Goal: Task Accomplishment & Management: Manage account settings

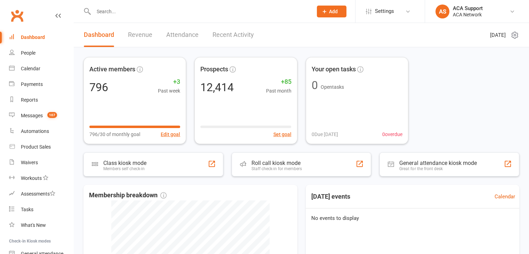
click at [125, 9] on input "text" at bounding box center [200, 12] width 216 height 10
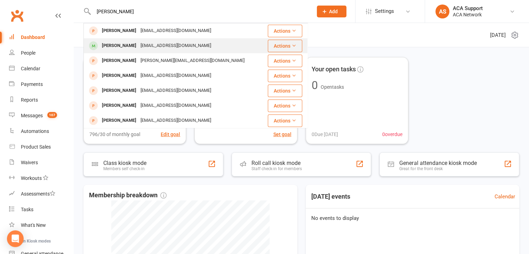
type input "[PERSON_NAME]"
click at [122, 46] on div "[PERSON_NAME]" at bounding box center [119, 46] width 39 height 10
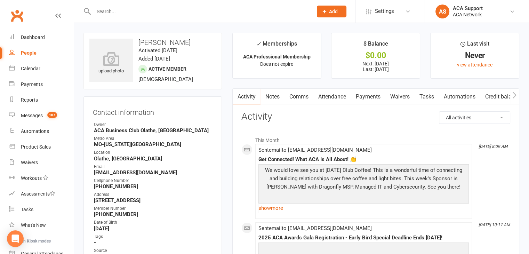
click at [400, 97] on link "Waivers" at bounding box center [400, 97] width 29 height 16
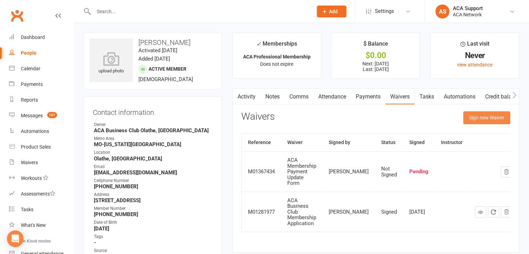
click at [482, 117] on button "Sign new Waiver" at bounding box center [487, 117] width 47 height 13
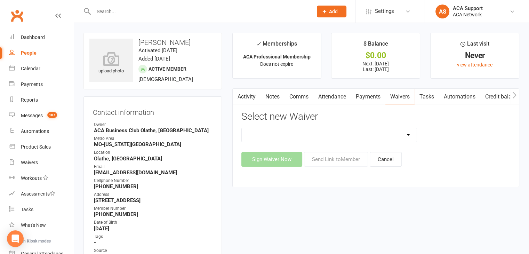
click at [323, 133] on select "ACA Business Club Membership Application ACA Membership Payment Update Form" at bounding box center [329, 135] width 175 height 14
select select "10856"
click at [242, 128] on select "ACA Business Club Membership Application ACA Membership Payment Update Form" at bounding box center [329, 135] width 175 height 14
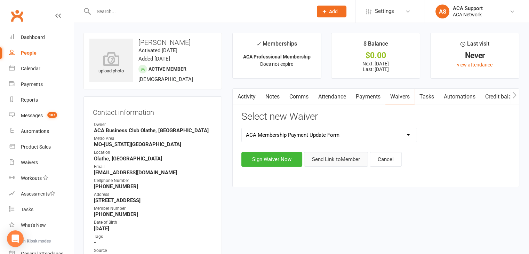
click at [333, 160] on button "Send Link to Member" at bounding box center [336, 159] width 64 height 15
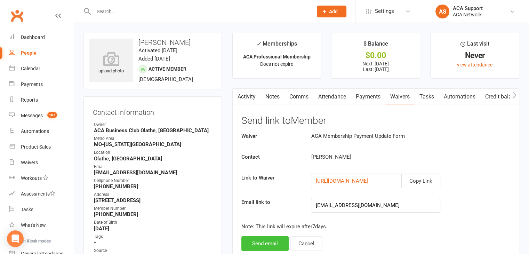
click at [259, 244] on button "Send email" at bounding box center [265, 243] width 47 height 15
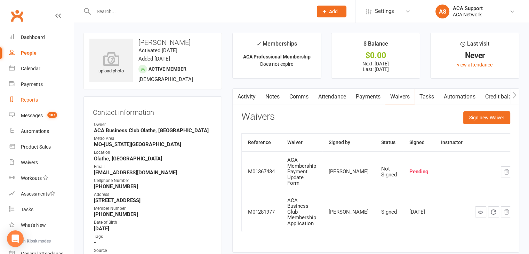
click at [29, 97] on div "Reports" at bounding box center [29, 100] width 17 height 6
select select "100"
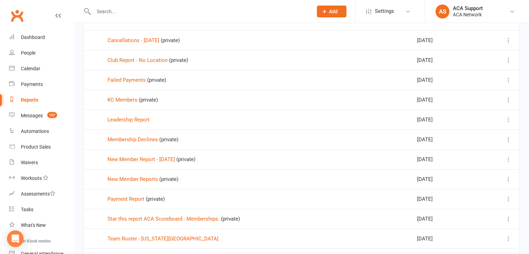
scroll to position [250, 0]
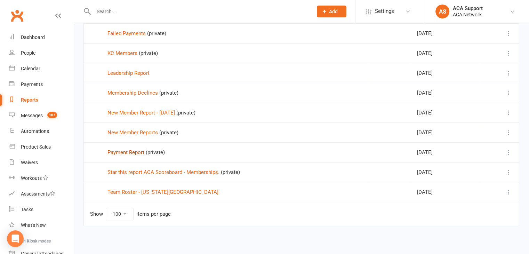
click at [117, 152] on link "Payment Report" at bounding box center [126, 152] width 37 height 6
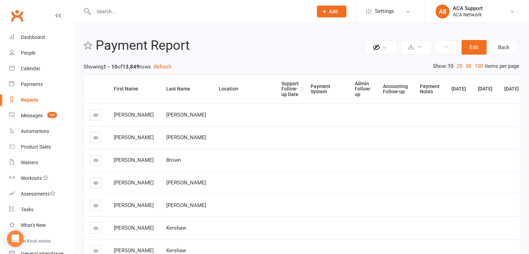
click at [282, 86] on div "Support Follow-up Date" at bounding box center [290, 89] width 17 height 16
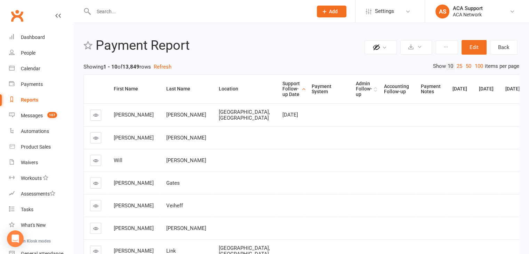
click at [356, 85] on div "Admin Follow-up" at bounding box center [364, 89] width 16 height 16
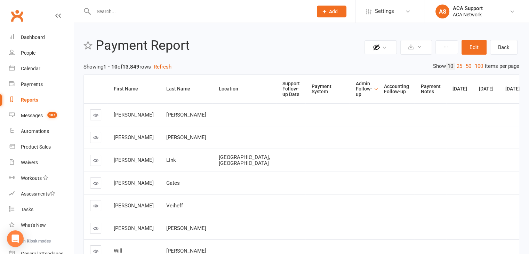
click at [356, 86] on div "Admin Follow-up" at bounding box center [364, 89] width 16 height 16
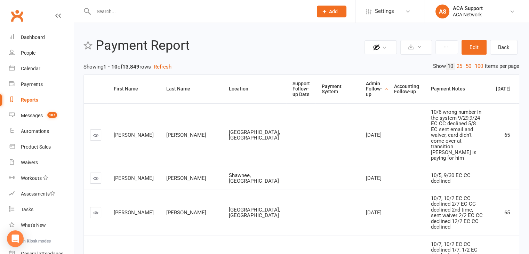
click at [95, 181] on icon at bounding box center [95, 178] width 5 height 5
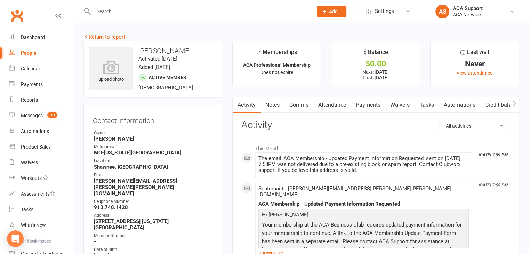
click at [367, 105] on link "Payments" at bounding box center [368, 105] width 34 height 16
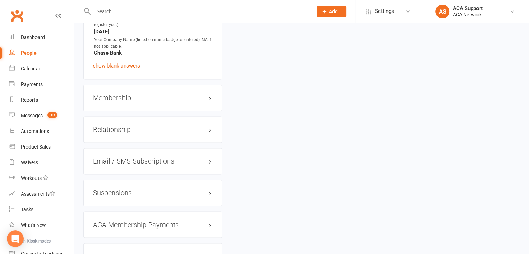
scroll to position [1131, 0]
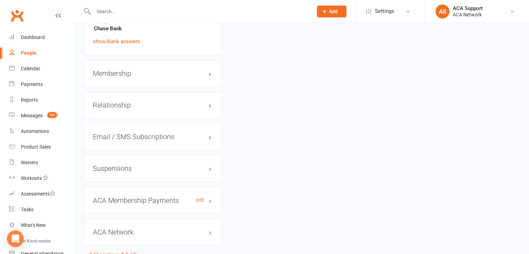
click at [198, 197] on link "edit" at bounding box center [200, 200] width 8 height 6
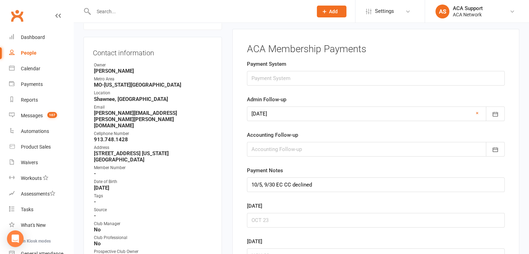
scroll to position [61, 0]
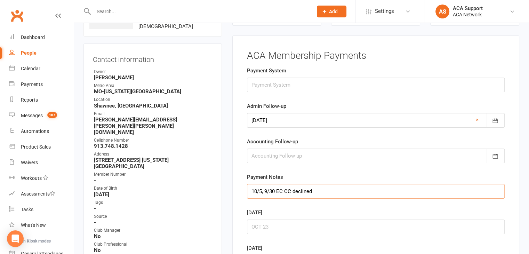
click at [251, 191] on input "10/5, 9/30 EC CC declined" at bounding box center [376, 191] width 258 height 15
type input "10/13 10/5, 9/30 EC CC declined"
click at [495, 120] on icon "button" at bounding box center [495, 120] width 7 height 7
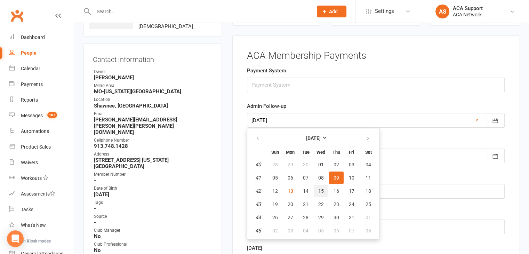
click at [321, 188] on span "15" at bounding box center [321, 191] width 6 height 6
type input "[DATE]"
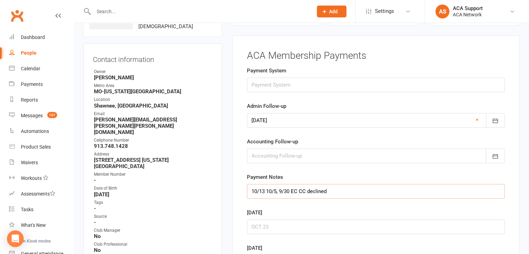
click at [266, 187] on input "10/13 10/5, 9/30 EC CC declined" at bounding box center [376, 191] width 258 height 15
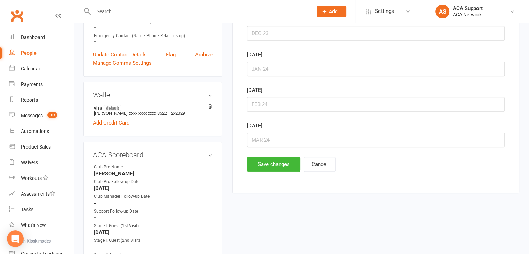
scroll to position [355, 0]
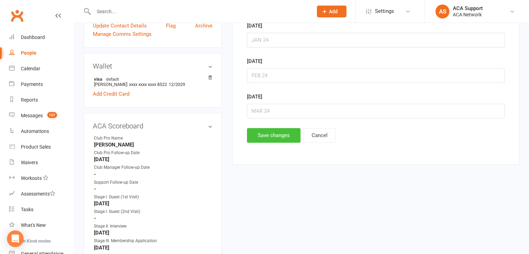
type input "10/13 LM, 10/5, 9/30 EC CC declined"
click at [271, 131] on button "Save changes" at bounding box center [274, 135] width 54 height 15
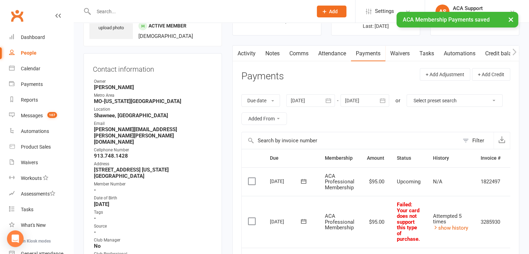
scroll to position [0, 0]
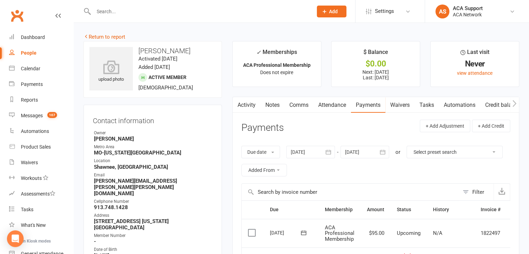
click at [243, 103] on link "Activity" at bounding box center [247, 105] width 28 height 16
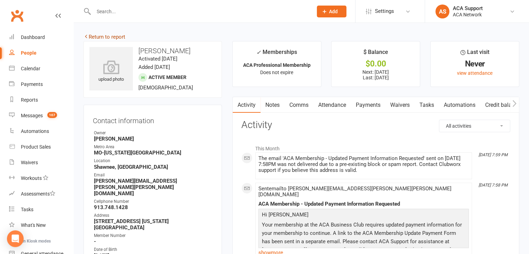
click at [91, 35] on link "Return to report" at bounding box center [105, 37] width 42 height 6
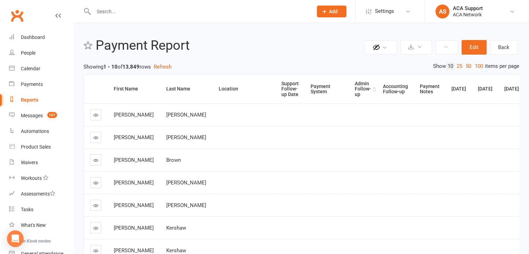
click at [355, 90] on div "Admin Follow-up" at bounding box center [363, 89] width 16 height 16
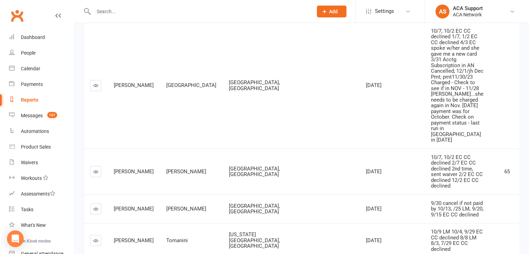
scroll to position [148, 0]
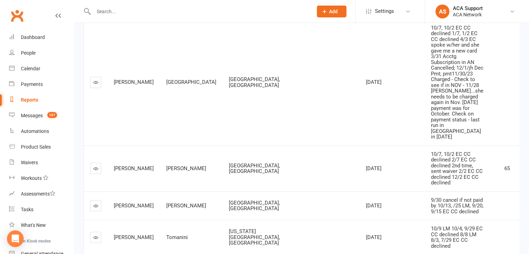
click at [96, 85] on icon at bounding box center [95, 82] width 5 height 5
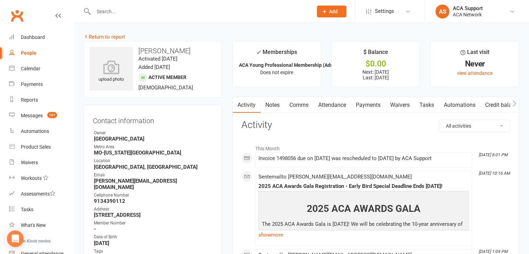
click at [365, 105] on link "Payments" at bounding box center [368, 105] width 34 height 16
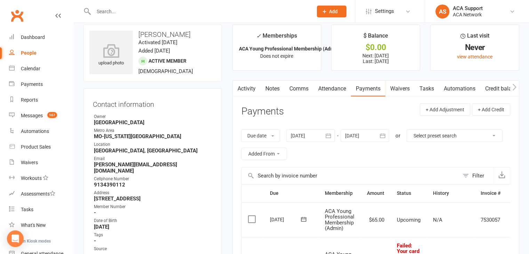
scroll to position [1069, 0]
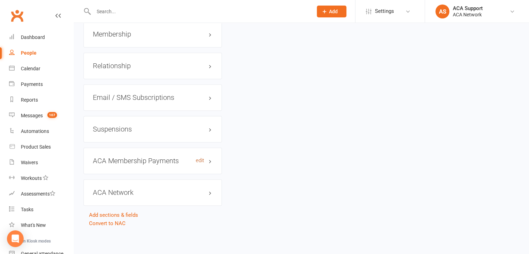
click at [202, 158] on link "edit" at bounding box center [200, 161] width 8 height 6
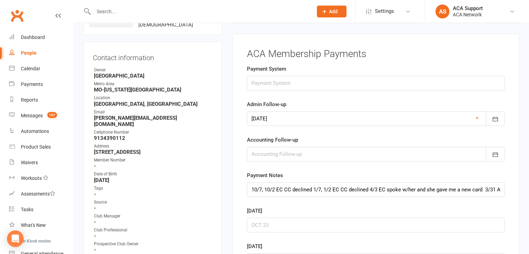
scroll to position [61, 0]
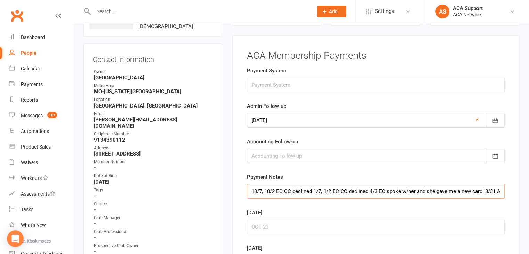
click at [250, 192] on input "10/7, 10/2 EC CC declined 1/7, 1/2 EC CC declined 4/3 EC spoke w/her and she ga…" at bounding box center [376, 191] width 258 height 15
type input "10/13 10/7, 10/2 EC CC declined 1/7, 1/2 EC CC declined 4/3 EC spoke w/her and …"
click at [497, 119] on icon "button" at bounding box center [495, 120] width 7 height 7
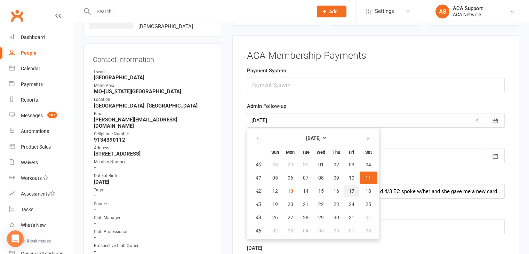
click at [349, 189] on span "17" at bounding box center [352, 191] width 6 height 6
type input "[DATE]"
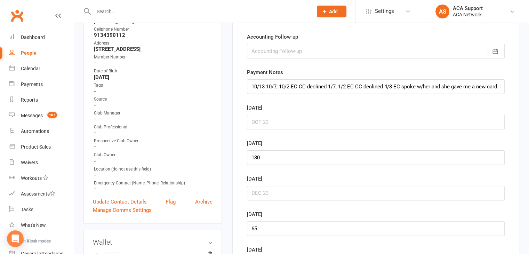
scroll to position [170, 0]
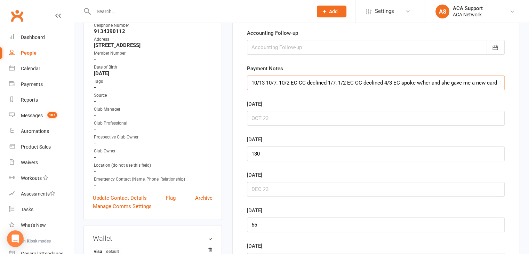
click at [265, 82] on input "10/13 10/7, 10/2 EC CC declined 1/7, 1/2 EC CC declined 4/3 EC spoke w/her and …" at bounding box center [376, 83] width 258 height 15
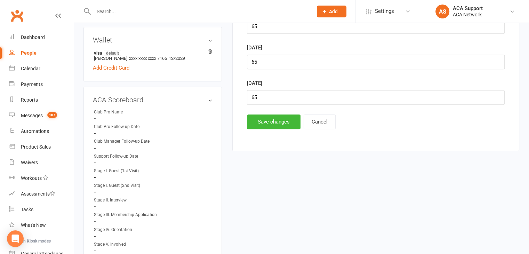
scroll to position [386, 0]
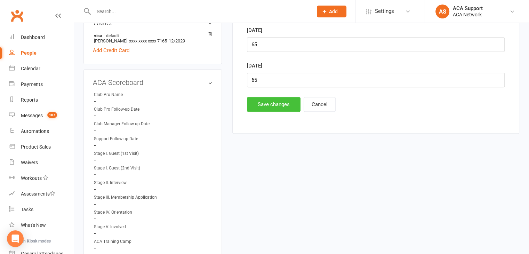
type input "10/13 sent new link 10/7, 10/2 EC CC declined 1/7, 1/2 EC CC declined 4/3 EC sp…"
click at [264, 97] on button "Save changes" at bounding box center [274, 104] width 54 height 15
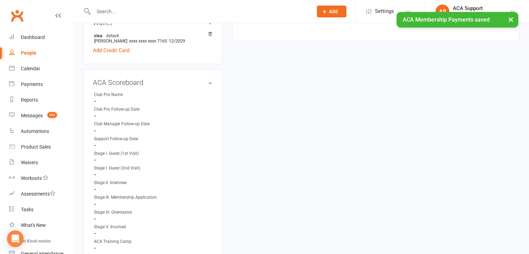
scroll to position [0, 0]
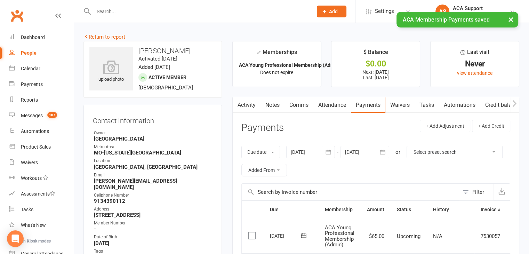
click at [403, 103] on link "Waivers" at bounding box center [400, 105] width 29 height 16
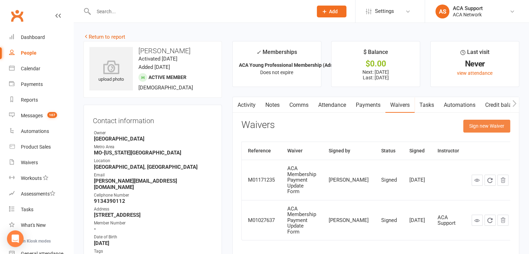
click at [473, 125] on button "Sign new Waiver" at bounding box center [487, 126] width 47 height 13
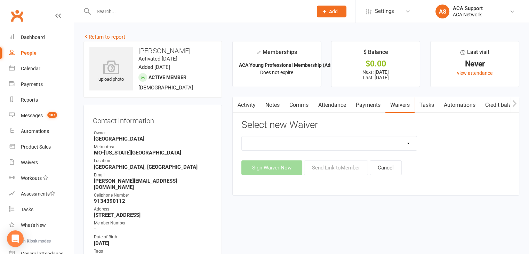
click at [286, 145] on select "ACA Business Club Membership Application ACA Membership Payment Update Form" at bounding box center [329, 143] width 175 height 14
select select "10856"
click at [242, 136] on select "ACA Business Club Membership Application ACA Membership Payment Update Form" at bounding box center [329, 143] width 175 height 14
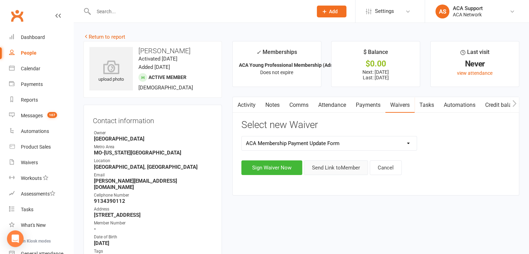
click at [327, 165] on button "Send Link to Member" at bounding box center [336, 167] width 64 height 15
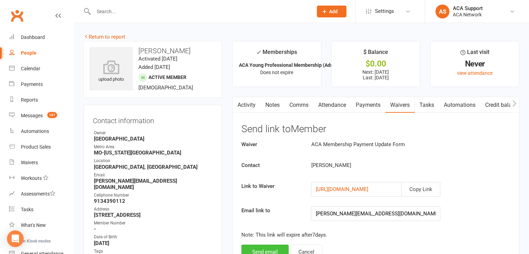
click at [265, 245] on button "Send email" at bounding box center [265, 252] width 47 height 15
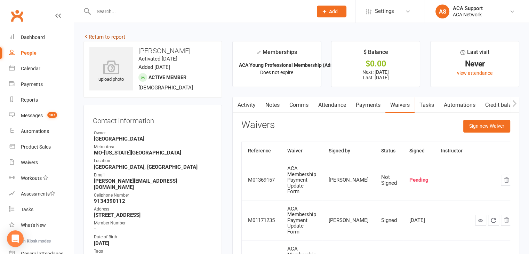
click at [95, 34] on link "Return to report" at bounding box center [105, 37] width 42 height 6
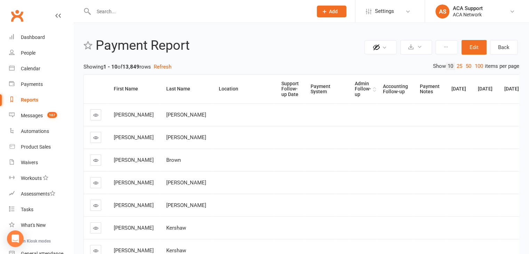
click at [355, 87] on div "Admin Follow-up" at bounding box center [363, 89] width 16 height 16
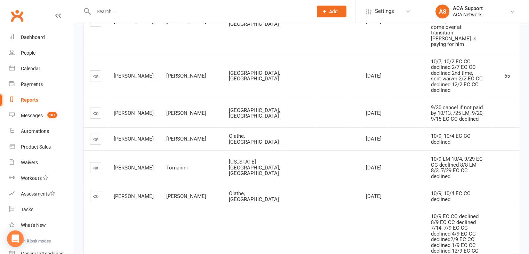
scroll to position [116, 0]
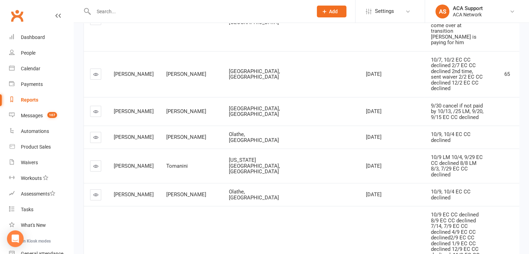
click at [93, 80] on link at bounding box center [95, 74] width 11 height 11
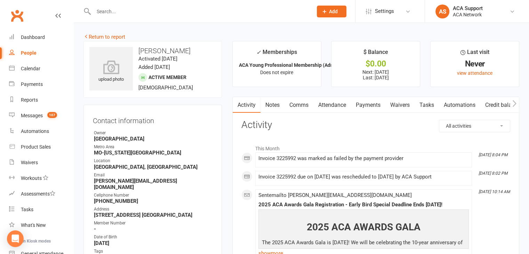
click at [369, 104] on link "Payments" at bounding box center [368, 105] width 34 height 16
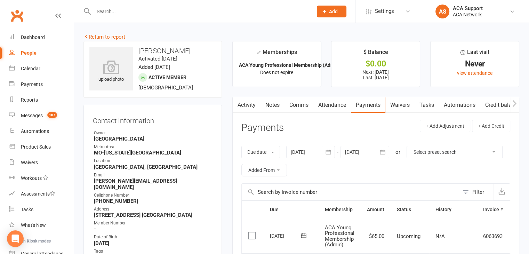
click at [370, 103] on link "Payments" at bounding box center [368, 105] width 34 height 16
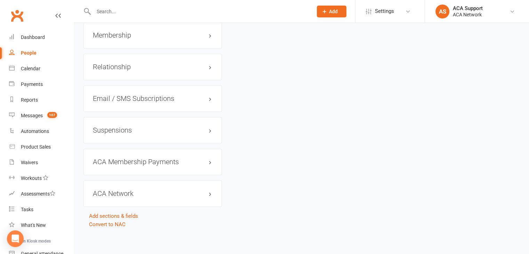
scroll to position [1069, 0]
click at [202, 159] on link "edit" at bounding box center [200, 161] width 8 height 6
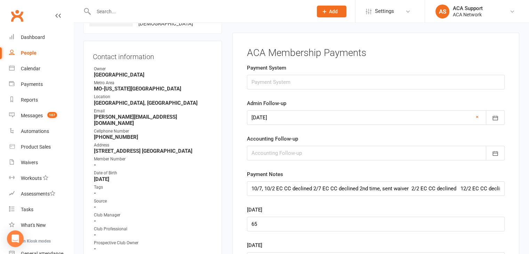
scroll to position [61, 0]
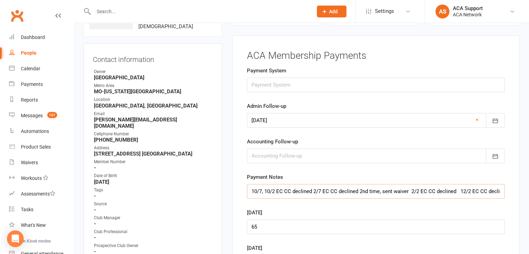
click at [249, 189] on input "10/7, 10/2 EC CC declined 2/7 EC CC declined 2nd time, sent waiver 2/2 EC CC de…" at bounding box center [376, 191] width 258 height 15
type input "10/13 10/7, 10/2 EC CC declined 2/7 EC CC declined 2nd time, sent waiver 2/2 EC…"
click at [500, 117] on button "button" at bounding box center [495, 120] width 19 height 15
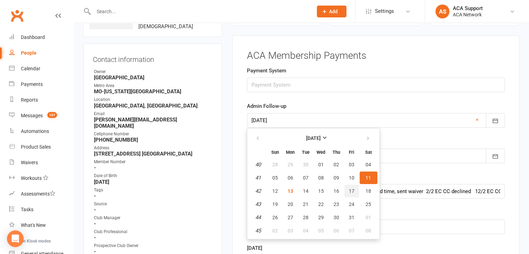
click at [352, 188] on span "17" at bounding box center [352, 191] width 6 height 6
type input "[DATE]"
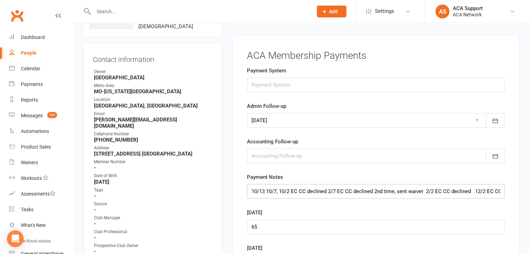
click at [267, 189] on input "10/13 10/7, 10/2 EC CC declined 2/7 EC CC declined 2nd time, sent waiver 2/2 EC…" at bounding box center [376, 191] width 258 height 15
click at [256, 181] on div "Payment Notes 10/13 10/7, 10/2 EC CC declined 2/7 EC CC declined 2nd time, sent…" at bounding box center [376, 186] width 258 height 26
click at [265, 187] on input "10/13 10/7, 10/2 EC CC declined 2/7 EC CC declined 2nd time, sent waiver 2/2 EC…" at bounding box center [376, 191] width 258 height 15
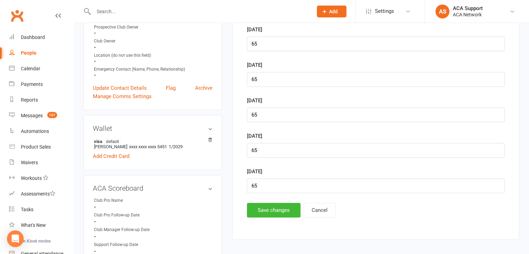
scroll to position [306, 0]
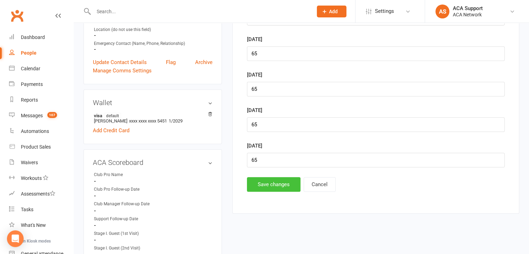
type input "10/13 sent waiver 10/7, 10/2 EC CC declined 2/7 EC CC declined 2nd time, sent w…"
click at [261, 179] on button "Save changes" at bounding box center [274, 184] width 54 height 15
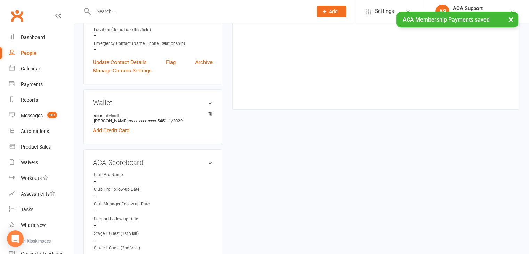
scroll to position [0, 0]
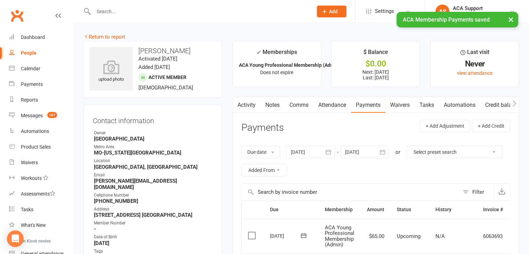
click at [400, 105] on link "Waivers" at bounding box center [400, 105] width 29 height 16
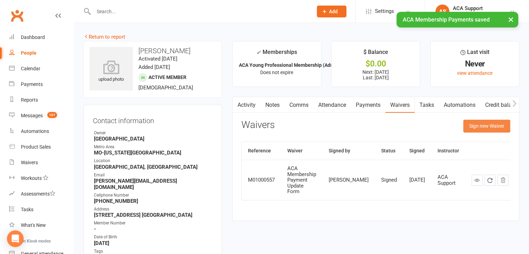
click at [493, 124] on button "Sign new Waiver" at bounding box center [487, 126] width 47 height 13
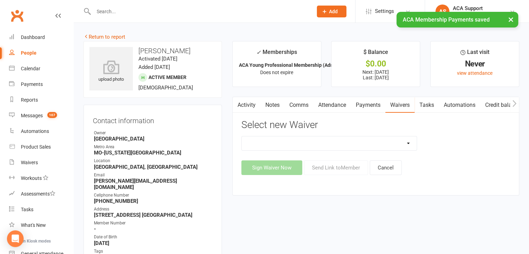
click at [346, 143] on select "ACA Business Club Membership Application ACA Membership Payment Update Form" at bounding box center [329, 143] width 175 height 14
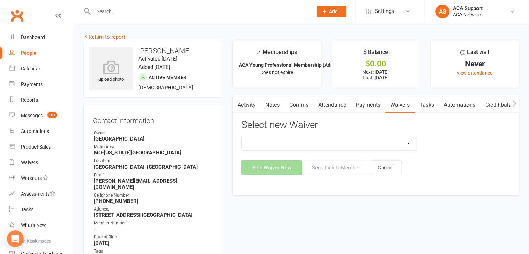
select select "10856"
click at [242, 136] on select "ACA Business Club Membership Application ACA Membership Payment Update Form" at bounding box center [329, 143] width 175 height 14
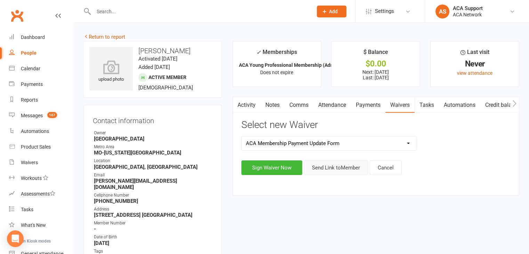
click at [338, 170] on button "Send Link to Member" at bounding box center [336, 167] width 64 height 15
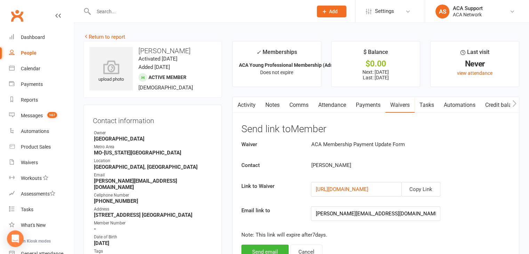
click at [274, 239] on div "Waiver ACA Membership Payment Update Form Contact [PERSON_NAME] Link to Waiver …" at bounding box center [376, 199] width 269 height 119
click at [270, 245] on button "Send email" at bounding box center [265, 252] width 47 height 15
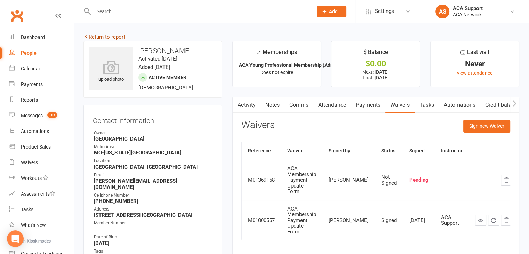
click at [92, 37] on link "Return to report" at bounding box center [105, 37] width 42 height 6
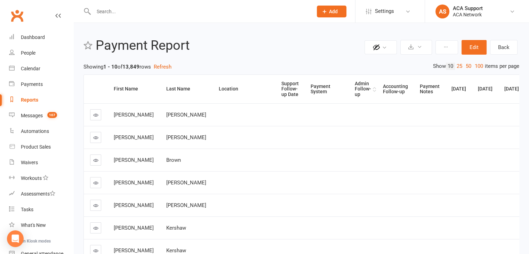
click at [355, 84] on div "Admin Follow-up" at bounding box center [363, 89] width 16 height 16
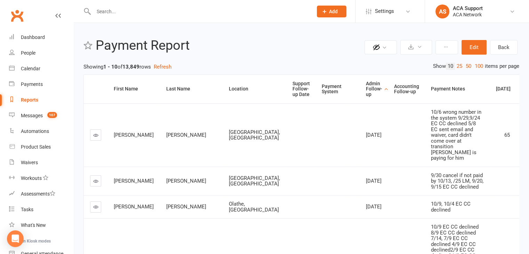
click at [95, 184] on icon at bounding box center [95, 181] width 5 height 5
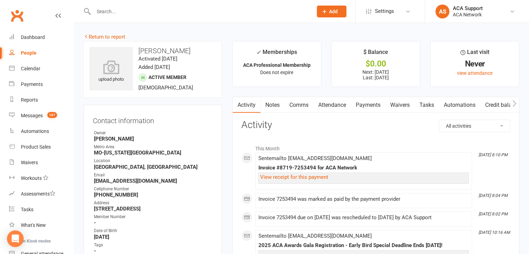
click at [373, 102] on link "Payments" at bounding box center [368, 105] width 34 height 16
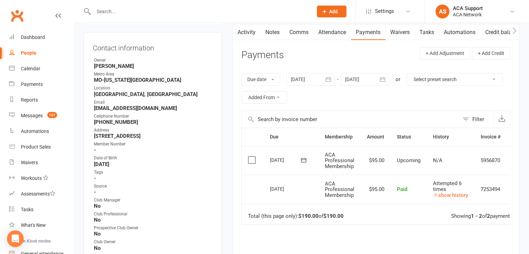
scroll to position [1069, 0]
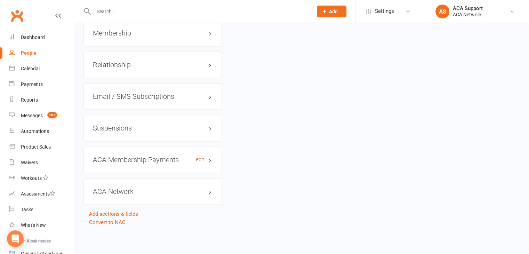
click at [200, 157] on link "edit" at bounding box center [200, 160] width 8 height 6
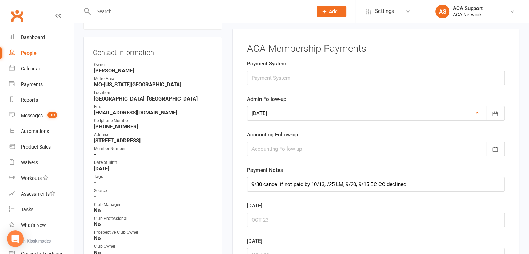
scroll to position [61, 0]
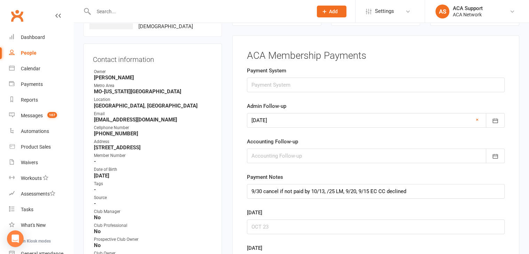
click at [479, 118] on div at bounding box center [376, 120] width 258 height 15
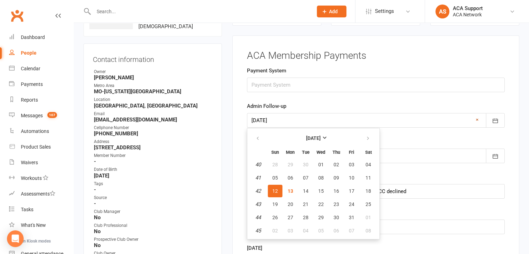
click at [477, 118] on link "×" at bounding box center [477, 120] width 3 height 8
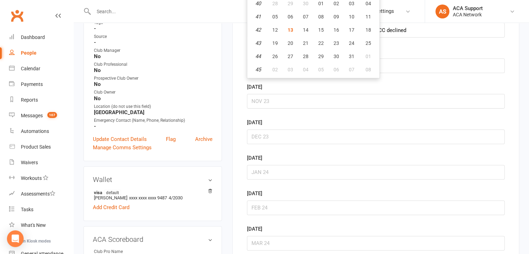
scroll to position [250, 0]
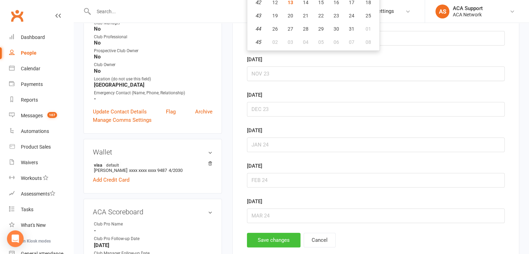
click at [262, 237] on button "Save changes" at bounding box center [274, 240] width 54 height 15
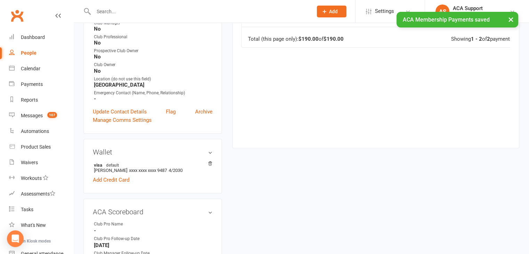
scroll to position [0, 0]
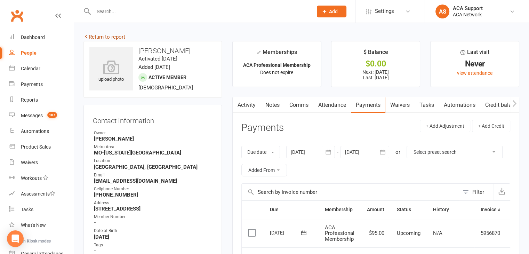
click at [96, 35] on link "Return to report" at bounding box center [105, 37] width 42 height 6
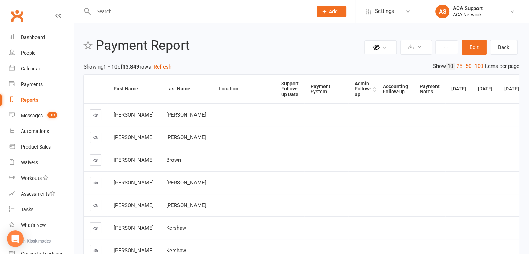
click at [355, 87] on div "Admin Follow-up" at bounding box center [363, 89] width 16 height 16
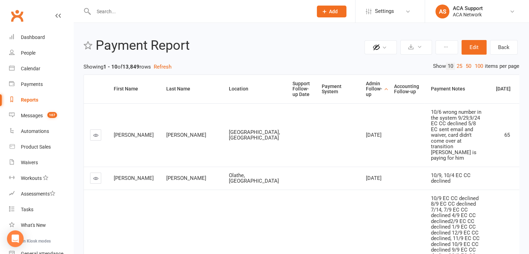
click at [97, 181] on icon at bounding box center [95, 178] width 5 height 5
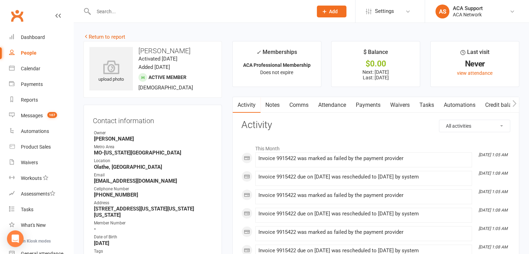
click at [370, 105] on link "Payments" at bounding box center [368, 105] width 34 height 16
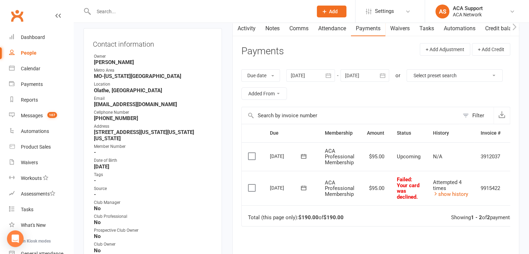
scroll to position [72, 0]
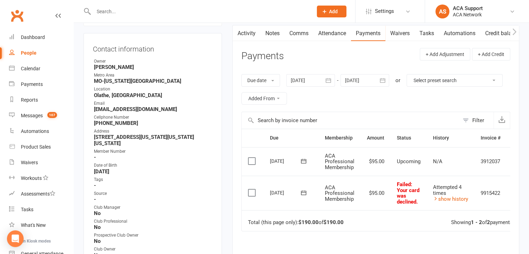
click at [401, 31] on link "Waivers" at bounding box center [400, 33] width 29 height 16
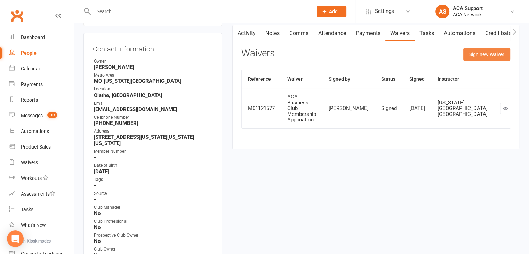
click at [480, 50] on button "Sign new Waiver" at bounding box center [487, 54] width 47 height 13
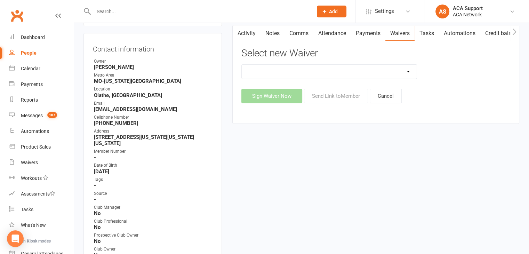
click at [339, 67] on select "ACA Business Club Membership Application ACA Membership Payment Update Form" at bounding box center [329, 72] width 175 height 14
select select "10856"
click at [242, 65] on select "ACA Business Club Membership Application ACA Membership Payment Update Form" at bounding box center [329, 72] width 175 height 14
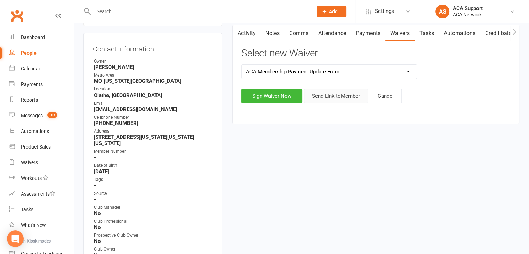
click at [327, 96] on button "Send Link to Member" at bounding box center [336, 96] width 64 height 15
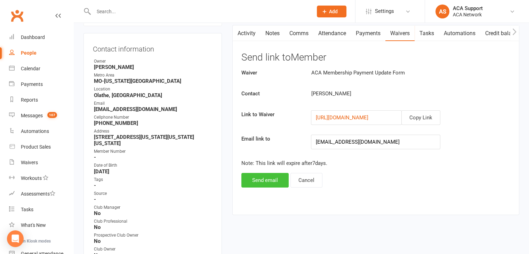
click at [257, 178] on button "Send email" at bounding box center [265, 180] width 47 height 15
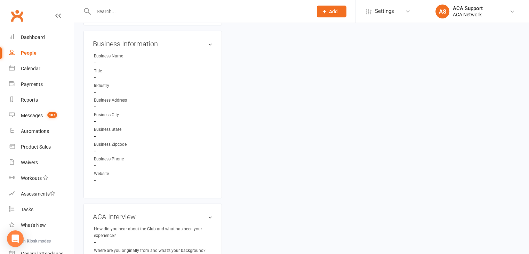
scroll to position [1143, 0]
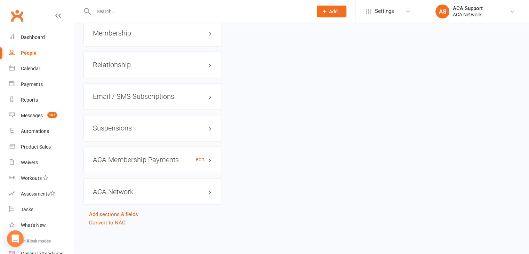
click at [199, 159] on link "edit" at bounding box center [200, 160] width 8 height 6
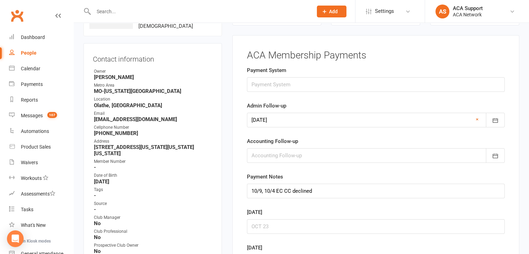
scroll to position [61, 0]
click at [248, 189] on input "10/9, 10/4 EC CC declined" at bounding box center [376, 191] width 258 height 15
type input "10/13 fraud on card, resent the link, 10/9, 10/4 EC CC declined"
click at [494, 121] on icon "button" at bounding box center [495, 120] width 7 height 7
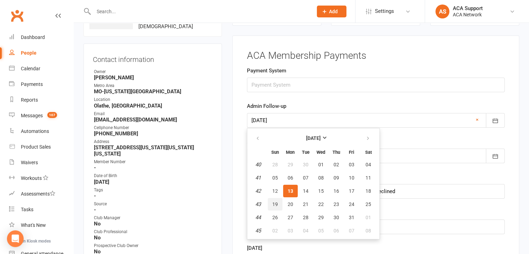
click at [271, 198] on button "19" at bounding box center [275, 204] width 15 height 13
type input "[DATE]"
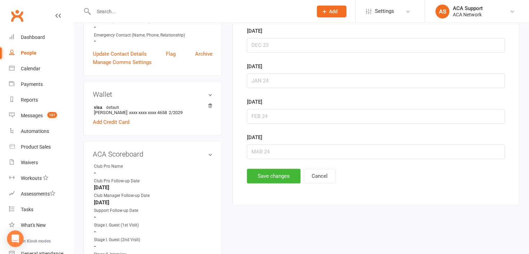
scroll to position [321, 0]
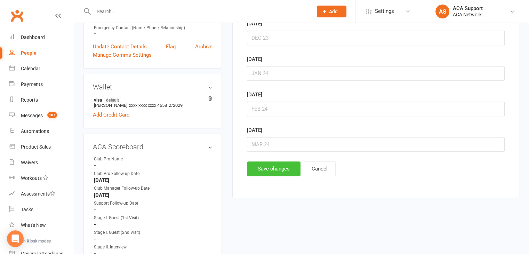
click at [271, 168] on button "Save changes" at bounding box center [274, 168] width 54 height 15
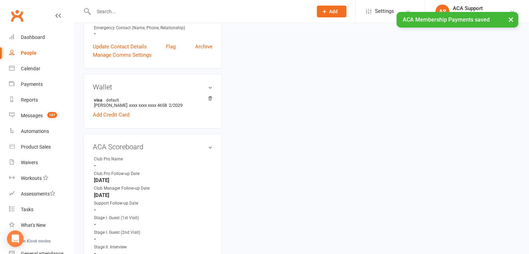
scroll to position [0, 0]
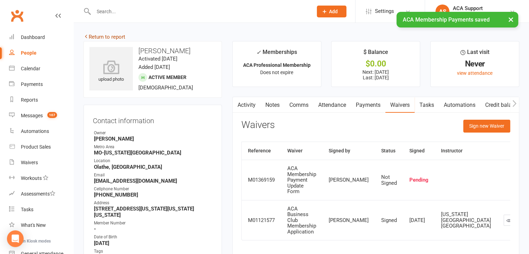
click at [90, 35] on link "Return to report" at bounding box center [105, 37] width 42 height 6
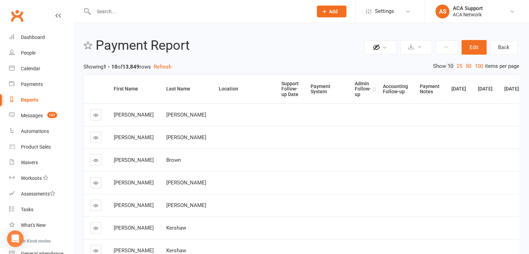
click at [355, 86] on div "Admin Follow-up" at bounding box center [363, 89] width 16 height 16
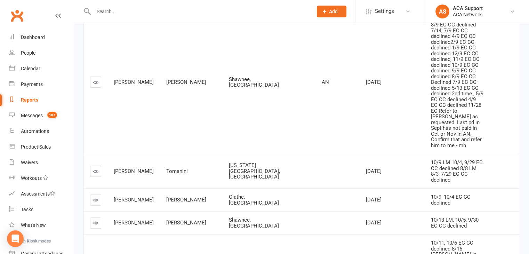
scroll to position [166, 0]
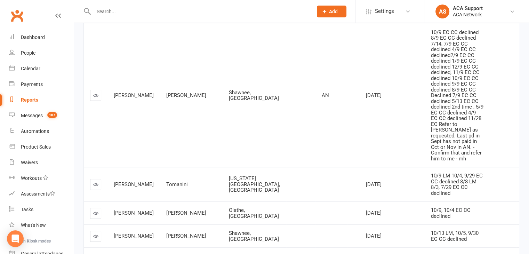
click at [94, 98] on icon at bounding box center [95, 95] width 5 height 5
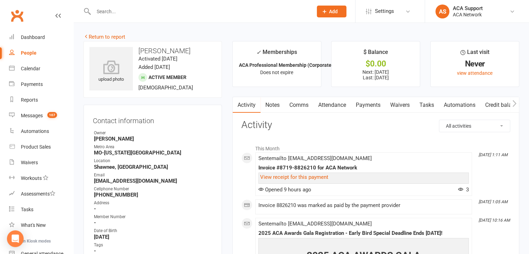
click at [372, 105] on link "Payments" at bounding box center [368, 105] width 34 height 16
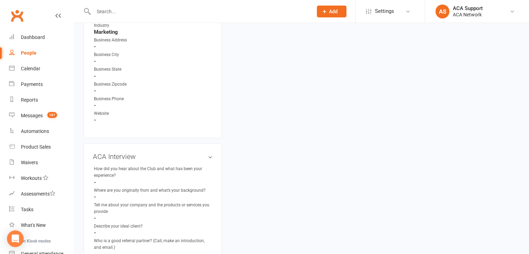
scroll to position [1056, 0]
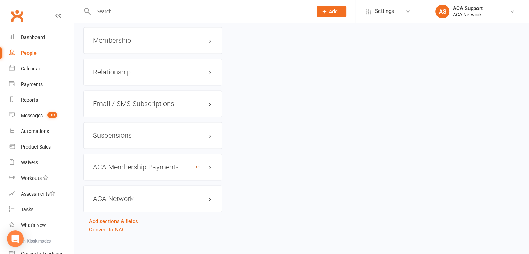
click at [198, 170] on link "edit" at bounding box center [200, 167] width 8 height 6
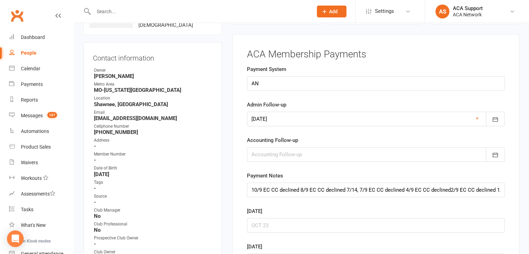
scroll to position [61, 0]
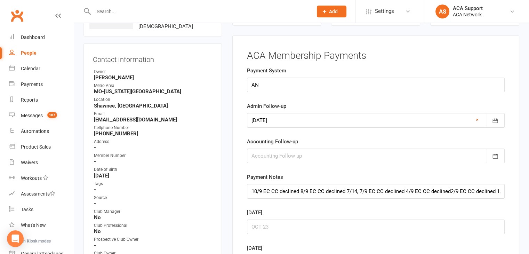
click at [477, 118] on link "×" at bounding box center [477, 120] width 3 height 8
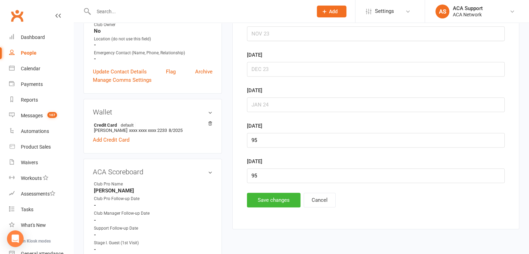
scroll to position [359, 0]
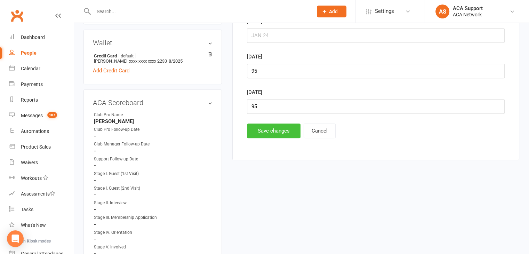
click at [262, 129] on button "Save changes" at bounding box center [274, 131] width 54 height 15
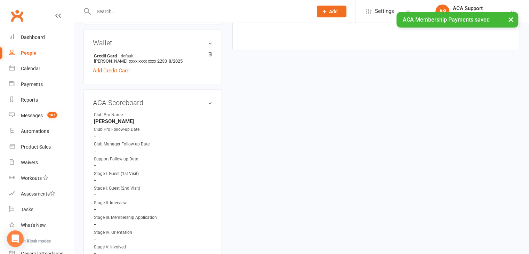
scroll to position [0, 0]
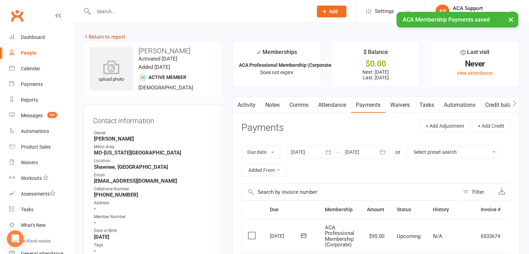
click at [97, 35] on link "Return to report" at bounding box center [105, 37] width 42 height 6
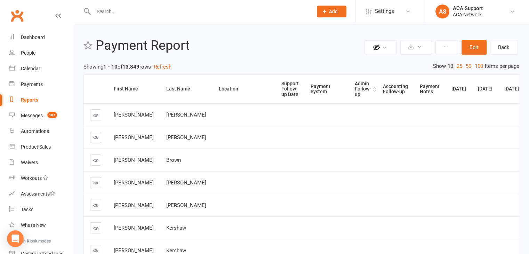
click at [355, 86] on div "Admin Follow-up" at bounding box center [363, 89] width 16 height 16
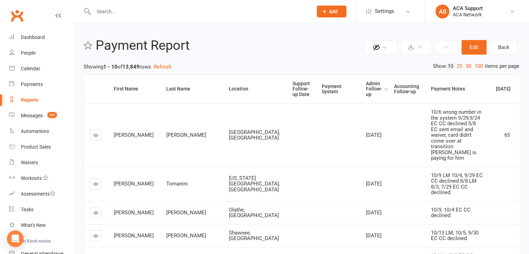
click at [94, 187] on icon at bounding box center [95, 183] width 5 height 5
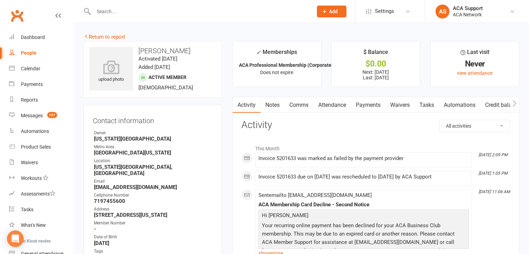
click at [372, 105] on link "Payments" at bounding box center [368, 105] width 34 height 16
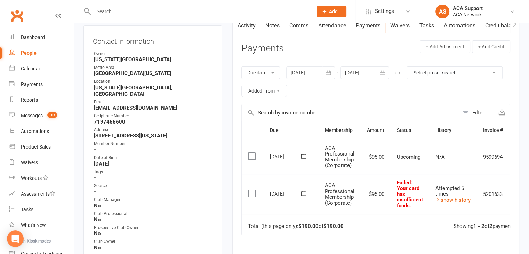
scroll to position [83, 0]
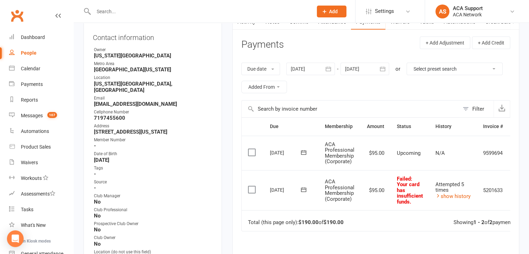
click at [304, 189] on icon at bounding box center [303, 189] width 7 height 7
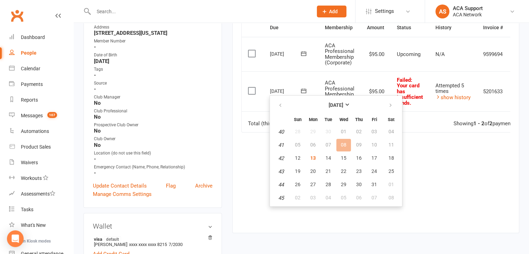
scroll to position [191, 0]
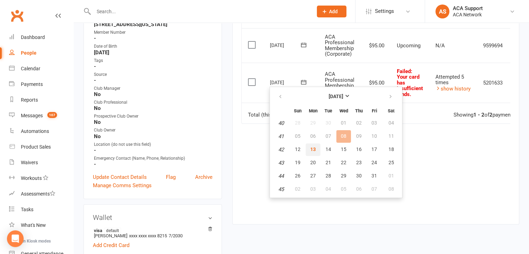
click at [314, 147] on span "13" at bounding box center [313, 150] width 6 height 6
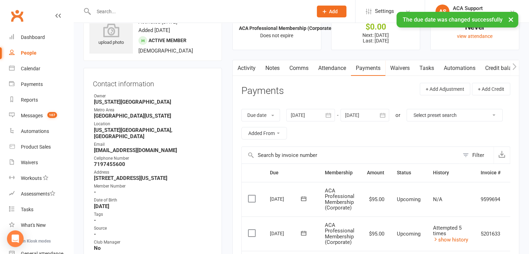
scroll to position [0, 0]
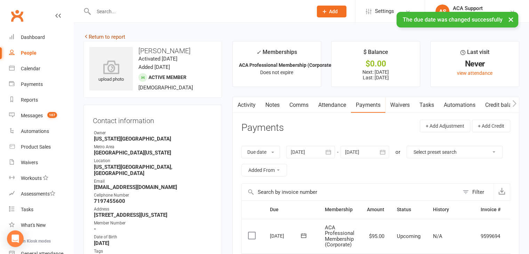
click at [95, 34] on link "Return to report" at bounding box center [105, 37] width 42 height 6
